Goal: Task Accomplishment & Management: Manage account settings

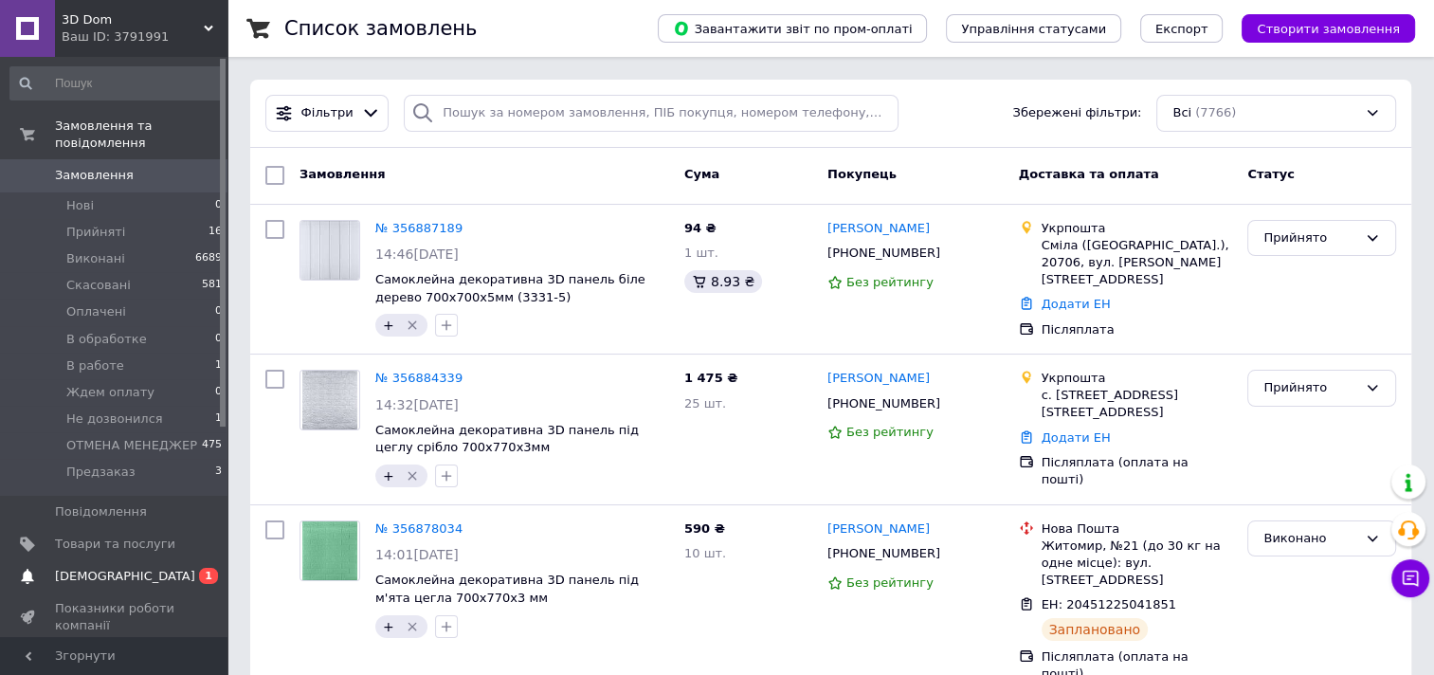
click at [155, 560] on link "Сповіщення 0 1" at bounding box center [116, 576] width 233 height 32
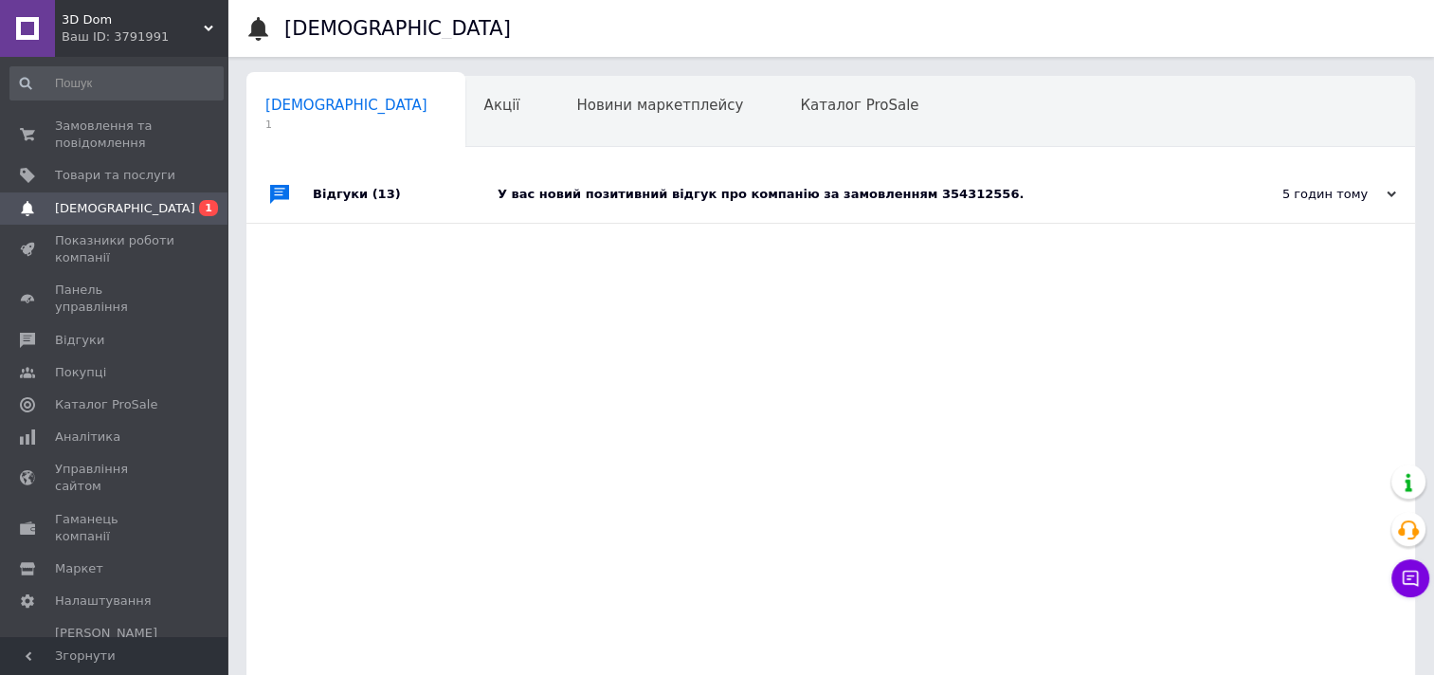
click at [640, 193] on div "У вас новий позитивний відгук про компанію за замовленням 354312556." at bounding box center [851, 194] width 709 height 17
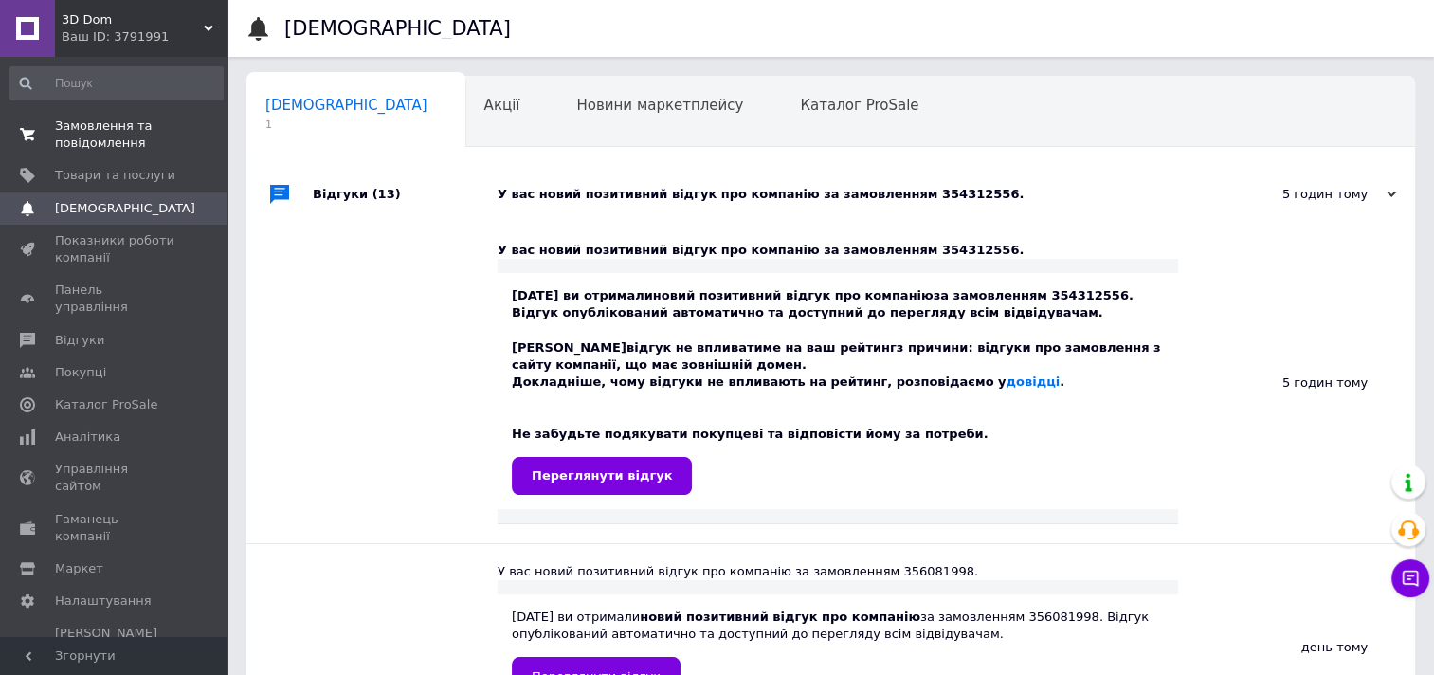
click at [123, 129] on span "Замовлення та повідомлення" at bounding box center [115, 134] width 120 height 34
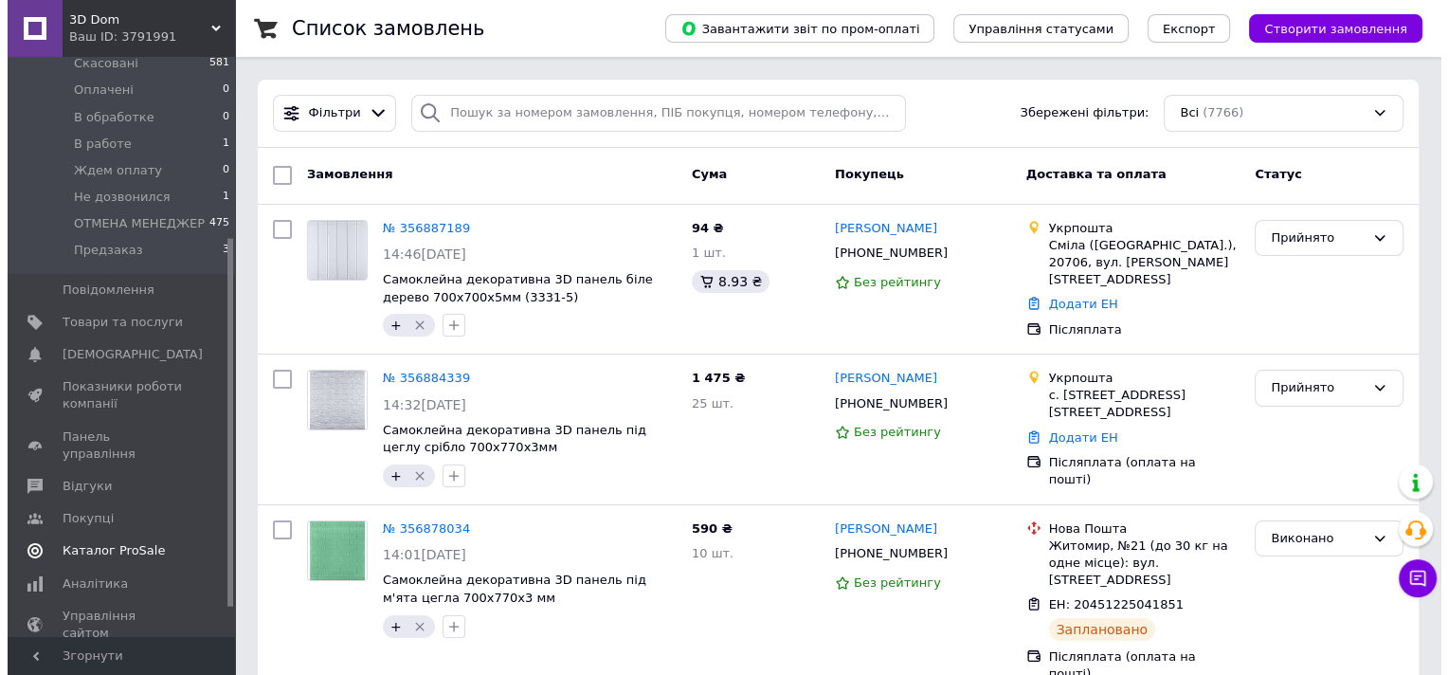
scroll to position [284, 0]
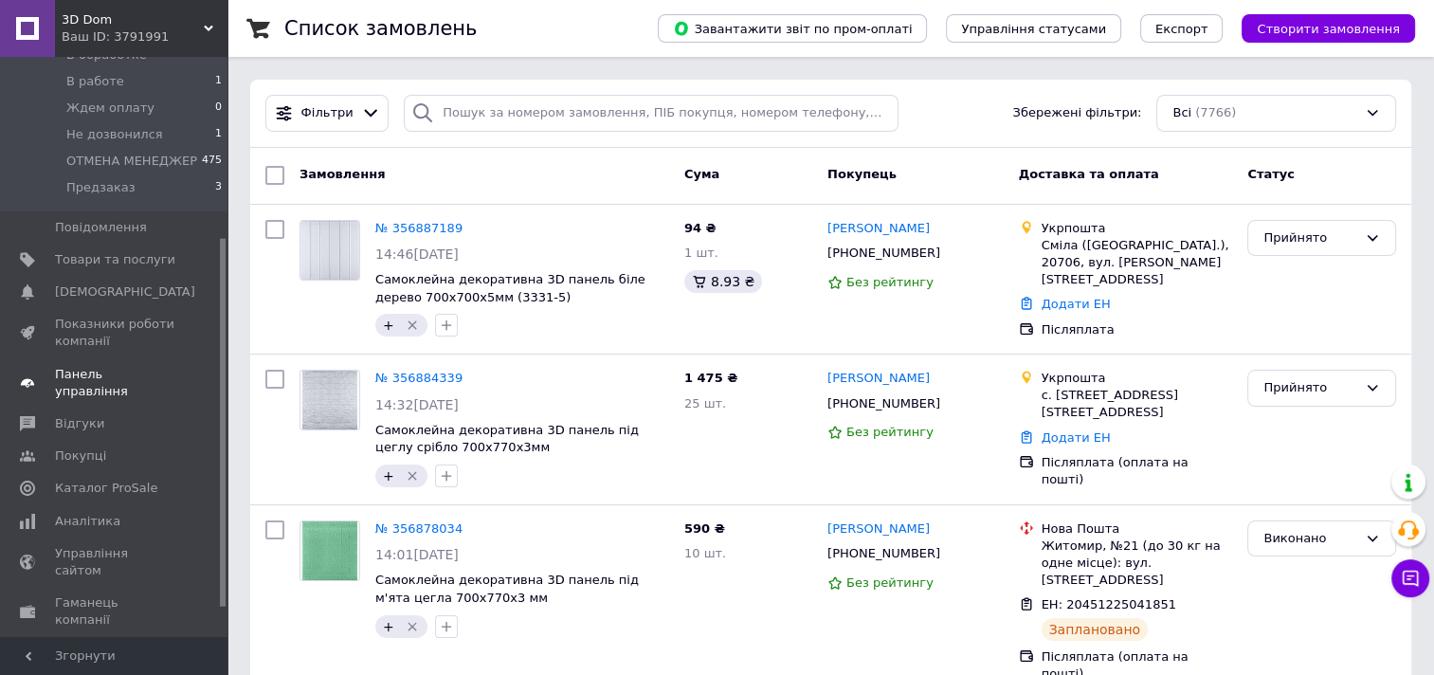
click at [117, 308] on link "Показники роботи компанії" at bounding box center [116, 332] width 233 height 49
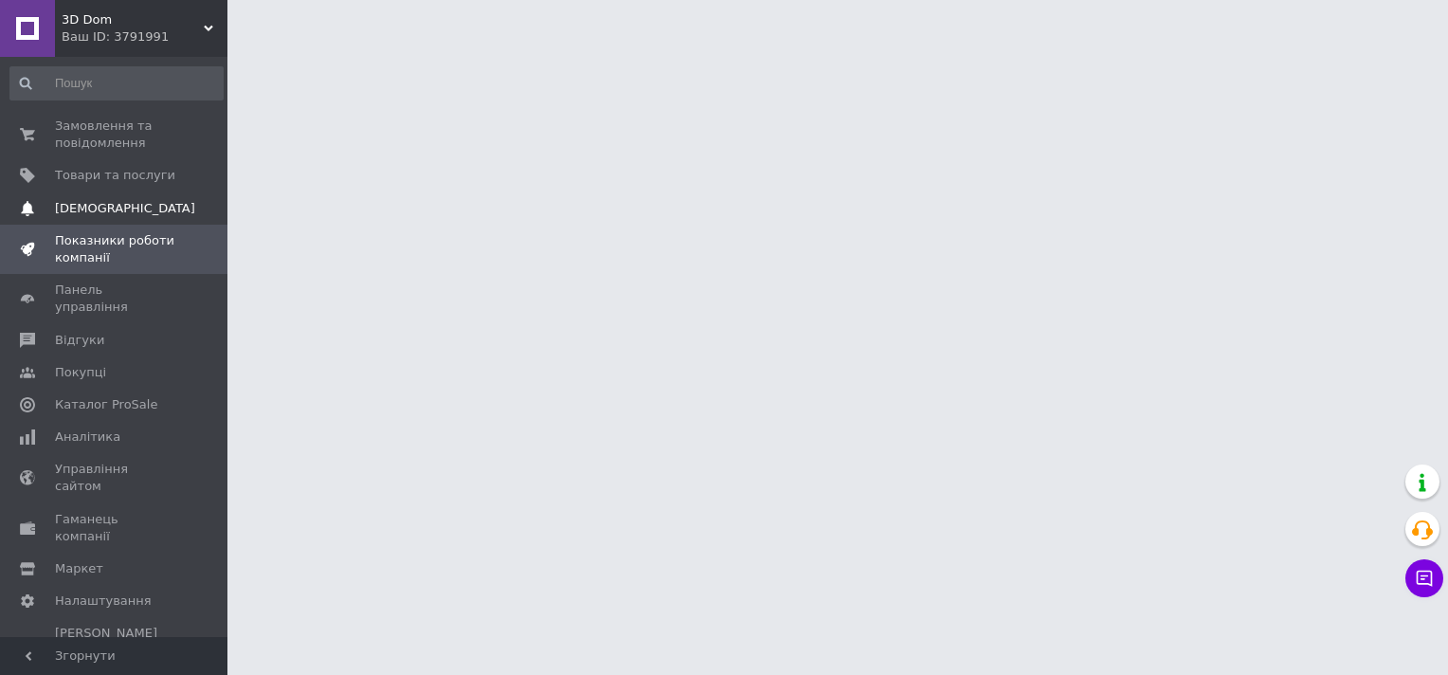
click at [111, 214] on span "[DEMOGRAPHIC_DATA]" at bounding box center [125, 208] width 140 height 17
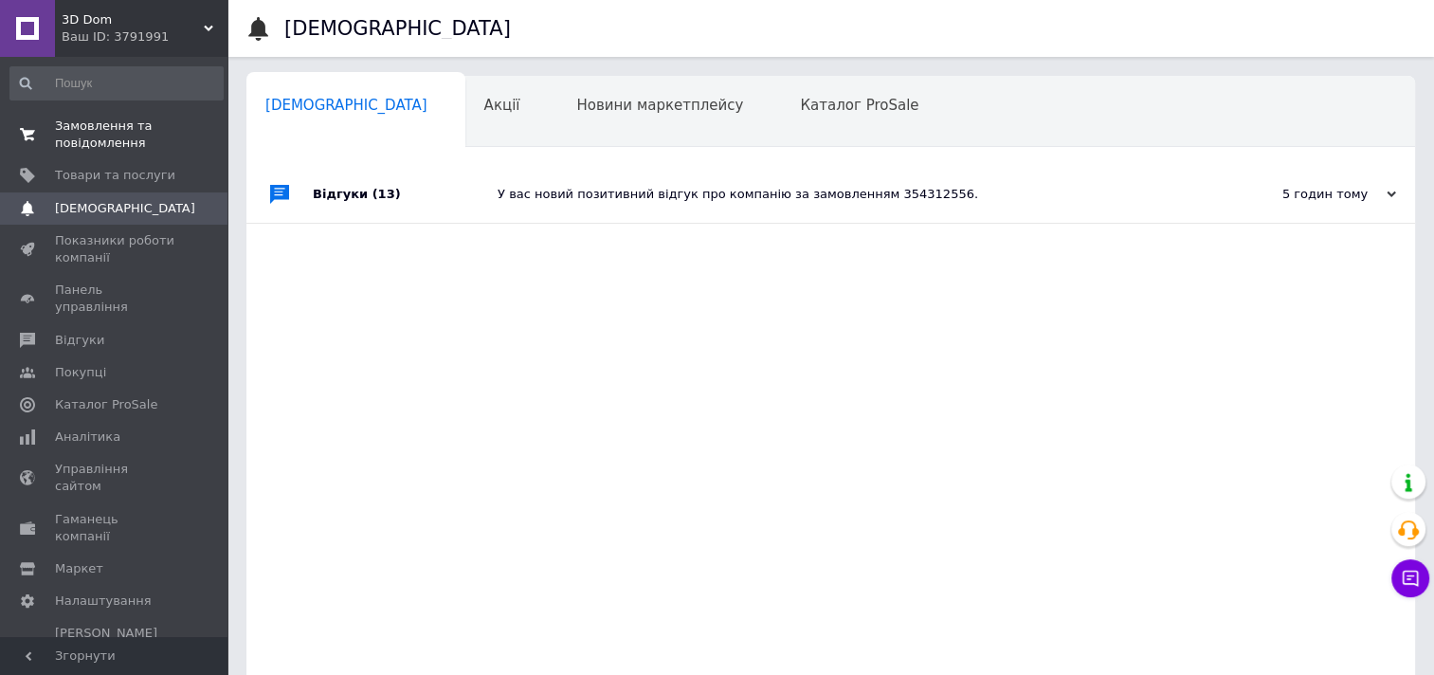
click at [124, 113] on link "Замовлення та повідомлення 0 0" at bounding box center [116, 134] width 233 height 49
